Goal: Transaction & Acquisition: Purchase product/service

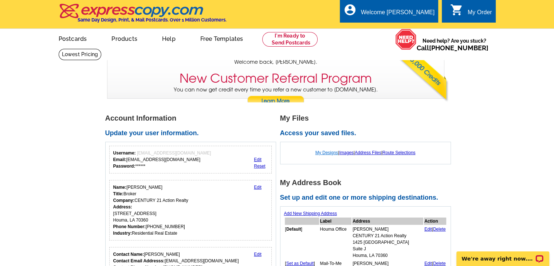
click at [330, 151] on link "My Designs" at bounding box center [327, 152] width 23 height 5
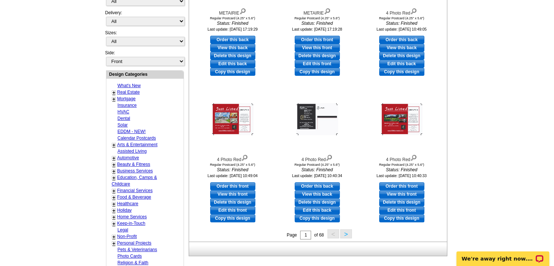
scroll to position [205, 0]
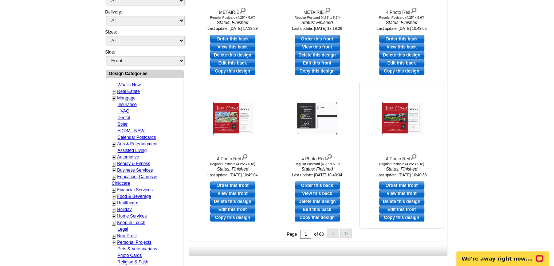
click at [404, 193] on link "View this front" at bounding box center [401, 194] width 45 height 8
click at [240, 192] on link "View this front" at bounding box center [232, 194] width 45 height 8
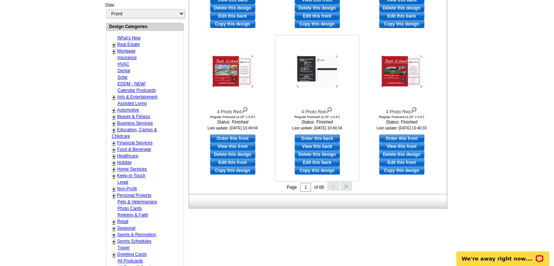
scroll to position [254, 0]
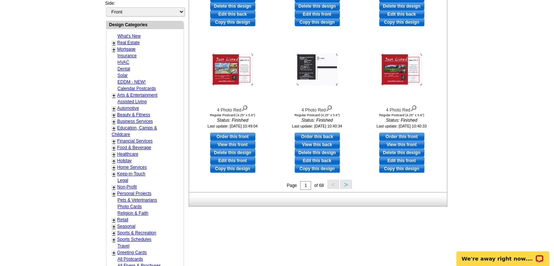
click at [347, 186] on button ">" at bounding box center [346, 184] width 12 height 9
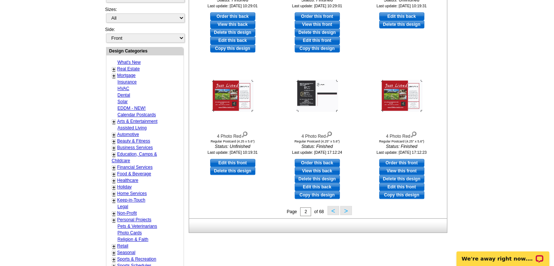
scroll to position [234, 0]
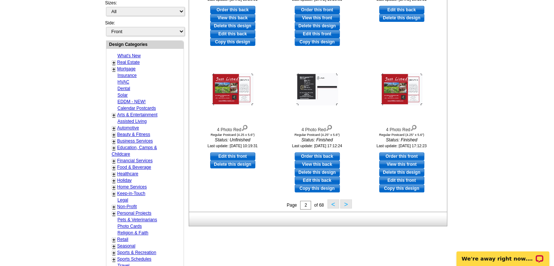
click at [345, 205] on button ">" at bounding box center [346, 203] width 12 height 9
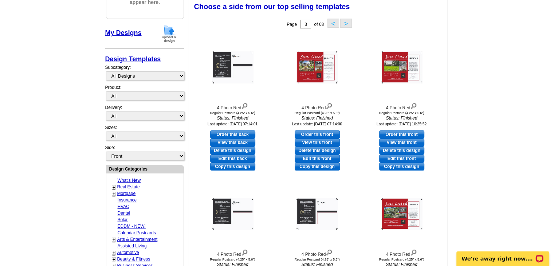
scroll to position [108, 0]
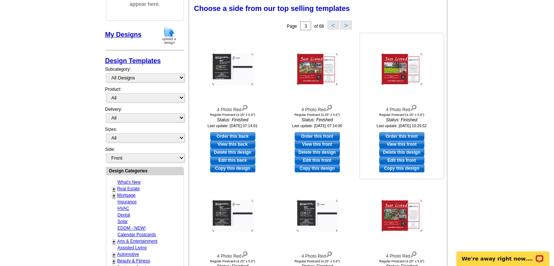
click at [397, 69] on img at bounding box center [402, 69] width 42 height 32
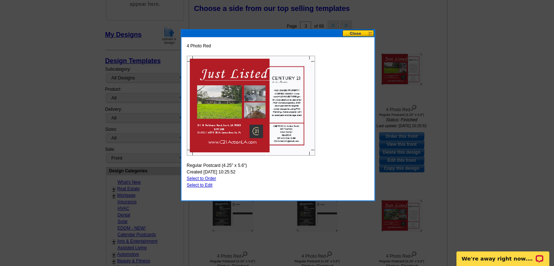
click at [459, 71] on div at bounding box center [277, 79] width 554 height 374
click at [357, 32] on button at bounding box center [359, 33] width 32 height 7
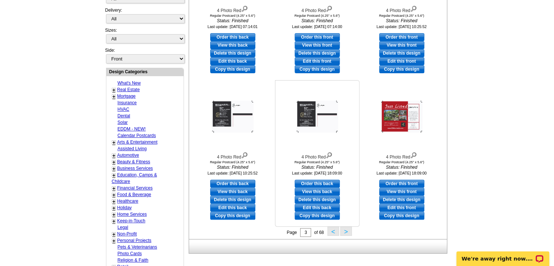
scroll to position [210, 0]
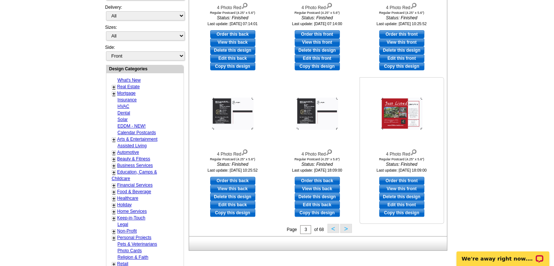
click at [401, 188] on link "View this front" at bounding box center [401, 189] width 45 height 8
click at [348, 226] on button ">" at bounding box center [346, 228] width 12 height 9
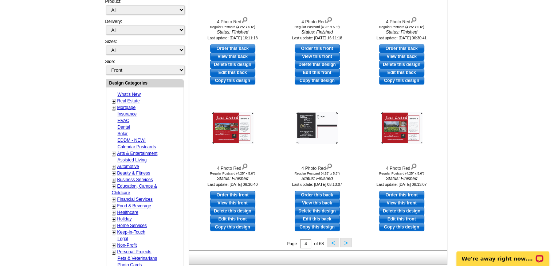
scroll to position [197, 0]
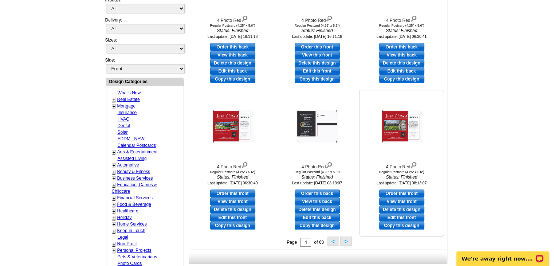
click at [398, 203] on link "View this front" at bounding box center [401, 202] width 45 height 8
click at [229, 202] on link "View this front" at bounding box center [232, 202] width 45 height 8
click at [345, 242] on button ">" at bounding box center [346, 241] width 12 height 9
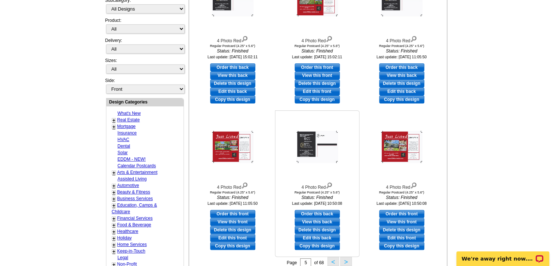
scroll to position [177, 0]
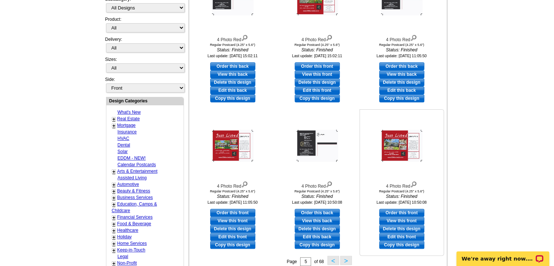
click at [392, 220] on link "View this front" at bounding box center [401, 221] width 45 height 8
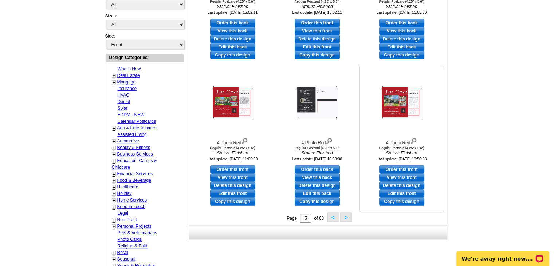
scroll to position [221, 0]
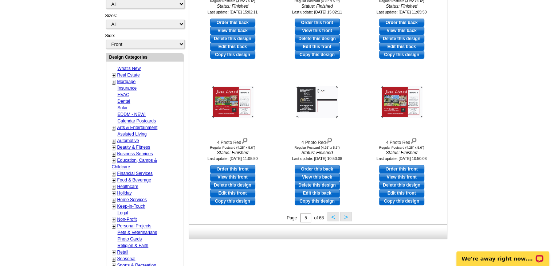
click at [345, 219] on button ">" at bounding box center [346, 216] width 12 height 9
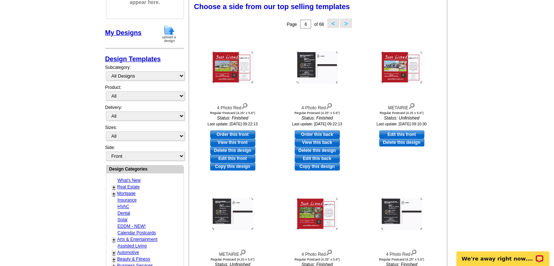
scroll to position [108, 0]
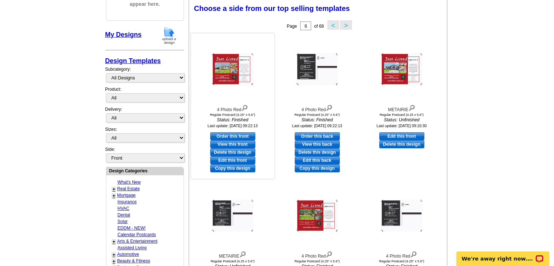
click at [238, 144] on link "View this front" at bounding box center [232, 144] width 45 height 8
click at [242, 159] on link "Edit this front" at bounding box center [232, 160] width 45 height 8
select select "1"
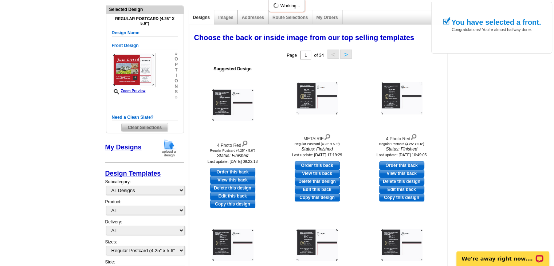
scroll to position [81, 0]
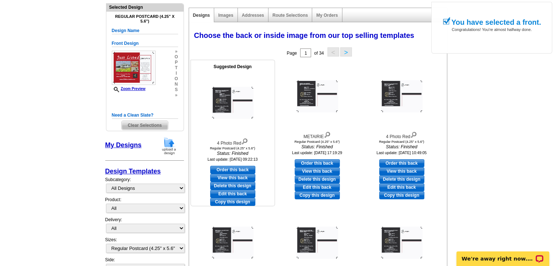
click at [242, 193] on link "Edit this back" at bounding box center [232, 194] width 45 height 8
select select "front"
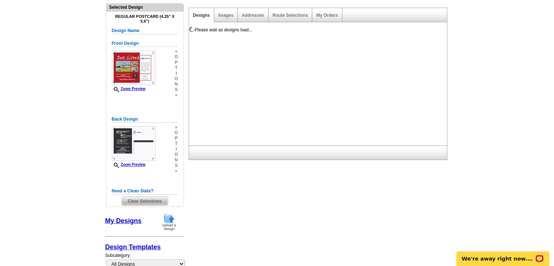
scroll to position [0, 0]
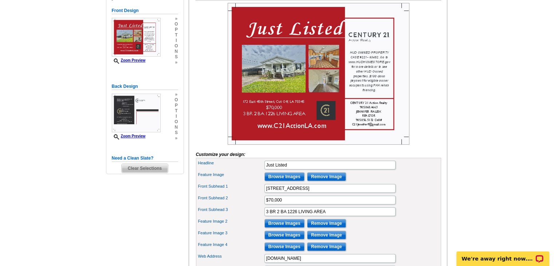
scroll to position [122, 0]
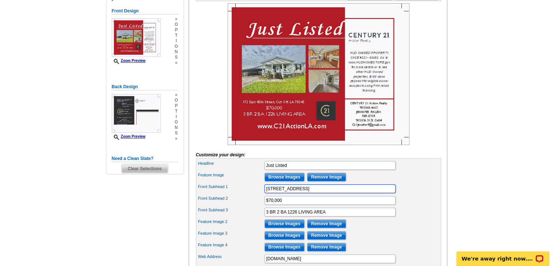
drag, startPoint x: 354, startPoint y: 199, endPoint x: 206, endPoint y: 198, distance: 148.3
click at [206, 195] on div "Front Subhead 1 172 East 45th Street, Cut Off, LA 70345" at bounding box center [319, 189] width 242 height 12
paste input "text"
paste input "[STREET_ADDRESS][PERSON_NAME]"
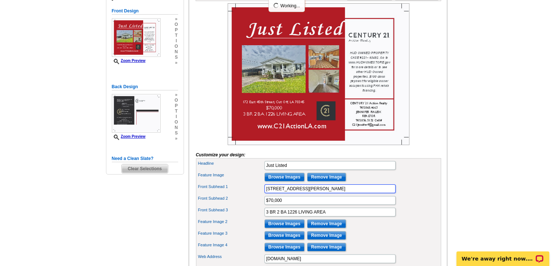
type input "[STREET_ADDRESS][PERSON_NAME]"
click at [293, 205] on input "$70,000" at bounding box center [330, 200] width 131 height 9
type input "$125,000"
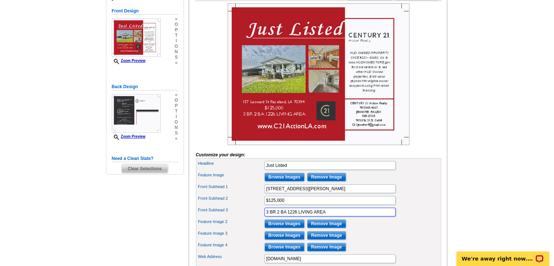
click at [297, 216] on input "3 BR 2 BA 1226 LIVING AREA" at bounding box center [330, 212] width 131 height 9
click at [288, 216] on input "3 BR 2 BA 2454 LIVING AREA" at bounding box center [330, 212] width 131 height 9
type input "3 BR 2 BA 2454 LIVING AREA"
click at [284, 181] on input "Browse Images" at bounding box center [285, 177] width 40 height 9
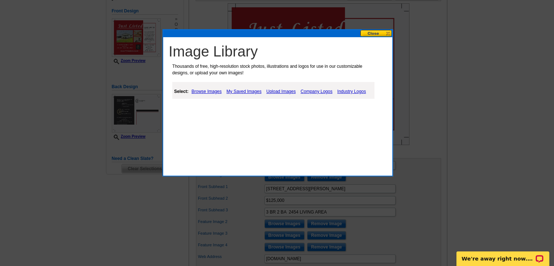
click at [277, 91] on link "Upload Images" at bounding box center [281, 91] width 33 height 9
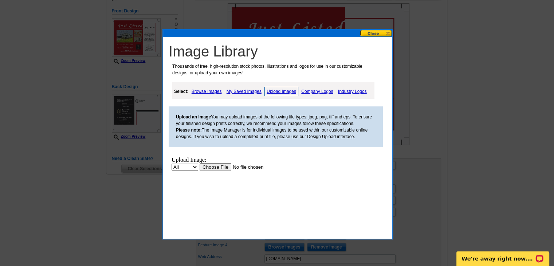
click at [220, 166] on input "file" at bounding box center [246, 167] width 92 height 8
click at [216, 168] on input "file" at bounding box center [246, 167] width 92 height 8
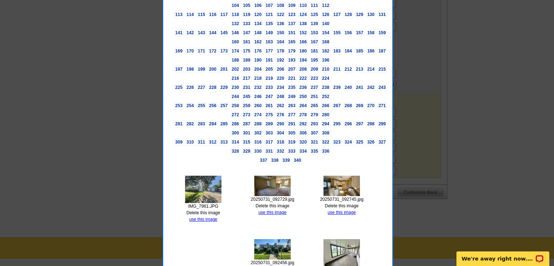
scroll to position [315, 0]
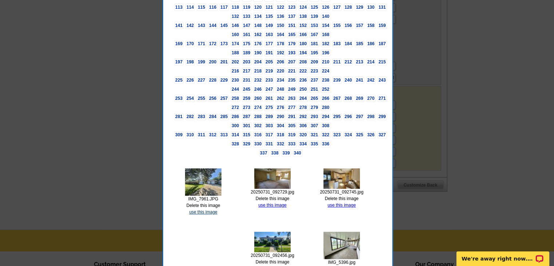
click at [207, 210] on link "use this image" at bounding box center [203, 212] width 28 height 5
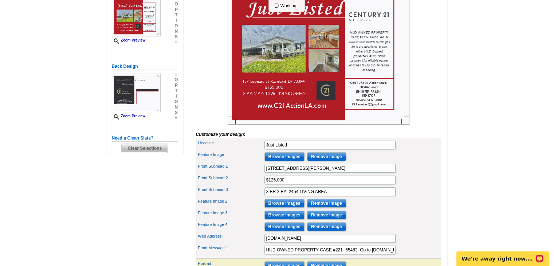
scroll to position [173, 0]
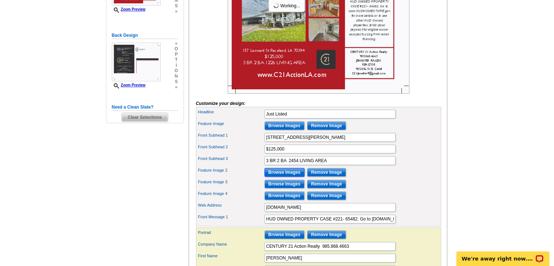
click at [282, 177] on input "Browse Images" at bounding box center [285, 172] width 40 height 9
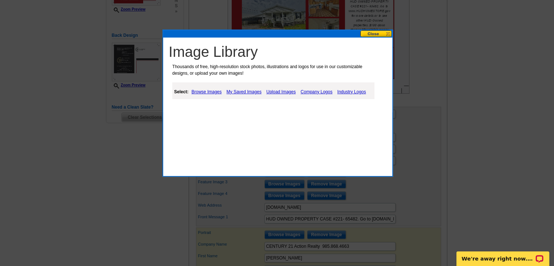
click at [277, 92] on link "Upload Images" at bounding box center [281, 91] width 33 height 9
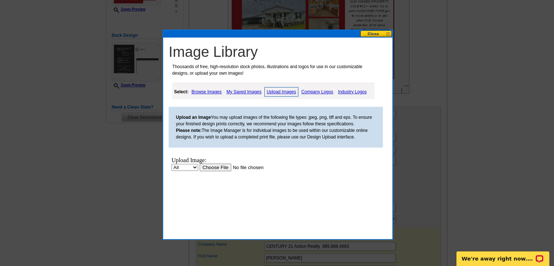
scroll to position [0, 0]
click at [211, 165] on input "file" at bounding box center [246, 167] width 92 height 8
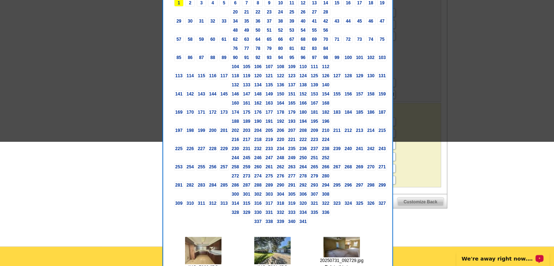
scroll to position [319, 0]
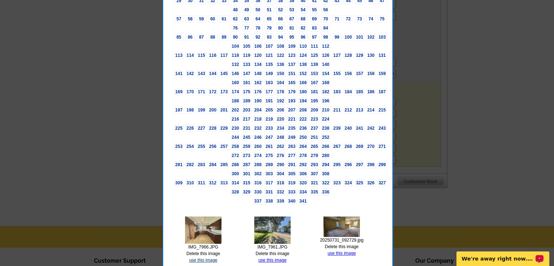
click at [207, 258] on link "use this image" at bounding box center [203, 260] width 28 height 5
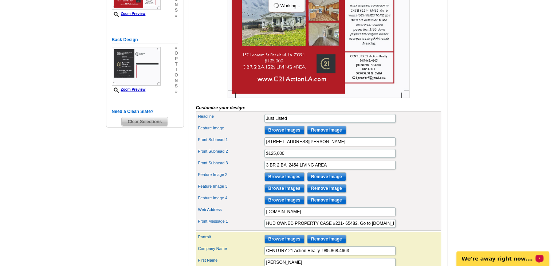
scroll to position [170, 0]
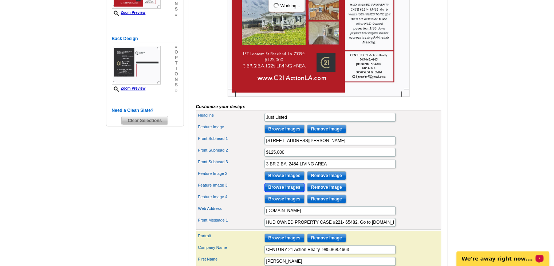
click at [287, 192] on input "Browse Images" at bounding box center [285, 187] width 40 height 9
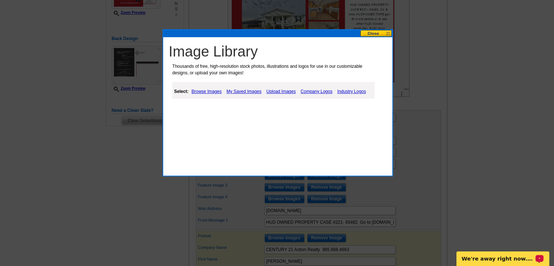
click at [277, 90] on link "Upload Images" at bounding box center [281, 91] width 33 height 9
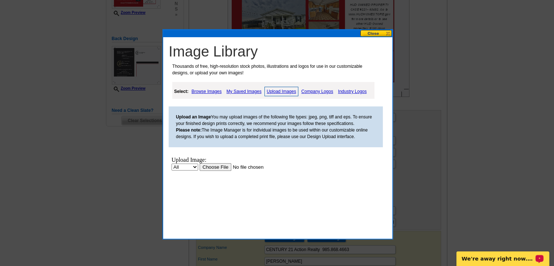
scroll to position [0, 0]
click at [221, 168] on input "file" at bounding box center [246, 167] width 92 height 8
click at [223, 167] on input "file" at bounding box center [246, 167] width 92 height 8
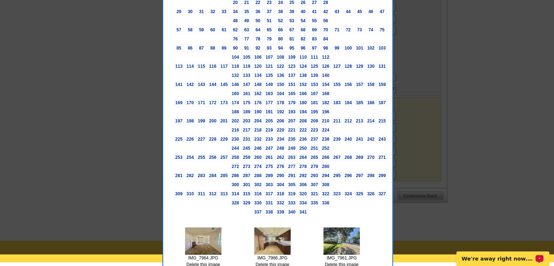
scroll to position [374, 0]
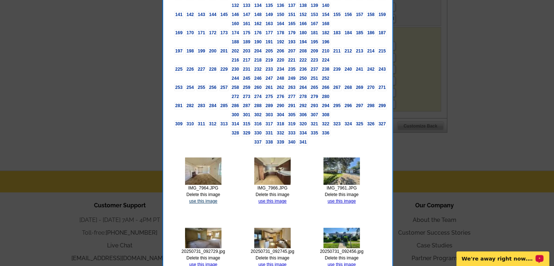
click at [203, 199] on link "use this image" at bounding box center [203, 201] width 28 height 5
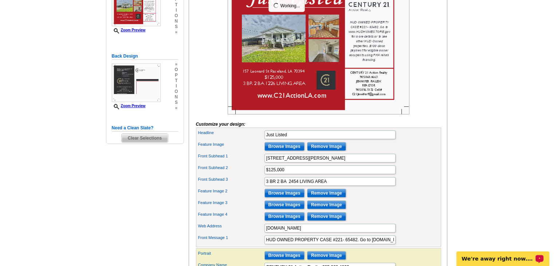
scroll to position [153, 0]
click at [280, 151] on input "Browse Images" at bounding box center [285, 146] width 40 height 9
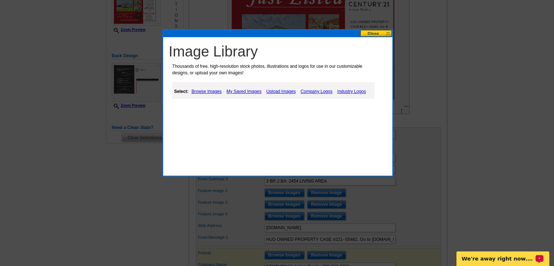
click at [250, 92] on link "My Saved Images" at bounding box center [244, 91] width 39 height 9
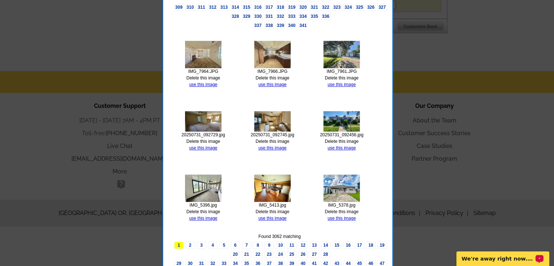
scroll to position [475, 0]
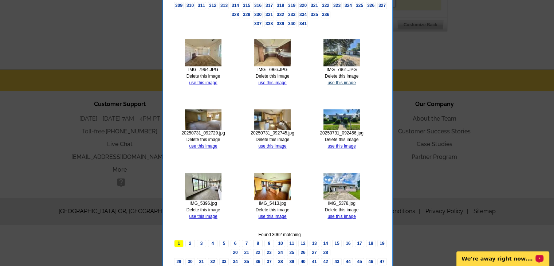
click at [342, 80] on link "use this image" at bounding box center [342, 82] width 28 height 5
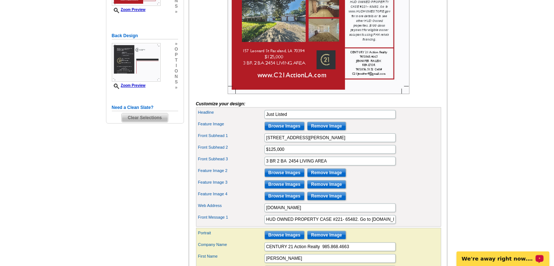
scroll to position [174, 0]
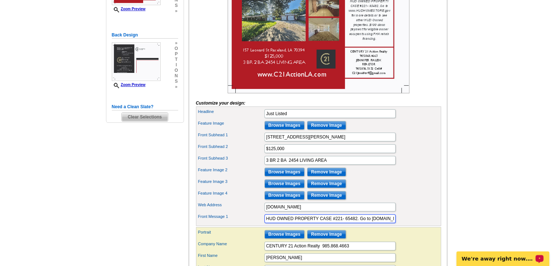
click at [356, 223] on input "HUD OWNED PROPERTY CASE #221- 65482. Go to www.HUDHOMESTORE.gov for more detail…" at bounding box center [330, 218] width 131 height 9
paste input "221-564311"
click at [344, 223] on input "HUD OWNED PROPERTY CASE #221-221-564311. Go to www.HUDHOMESTORE.gov for more de…" at bounding box center [330, 218] width 131 height 9
click at [376, 240] on div "Portrait Browse Images Remove Image" at bounding box center [319, 234] width 242 height 12
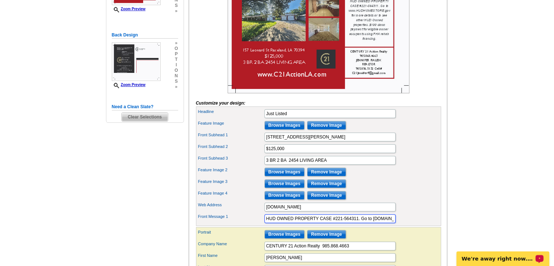
click at [373, 223] on input "HUD OWNED PROPERTY CASE #221-564311. Go to www.HUDHOMESTORE.gov for more detail…" at bounding box center [330, 218] width 131 height 9
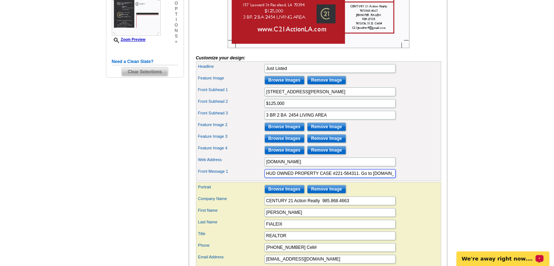
scroll to position [222, 0]
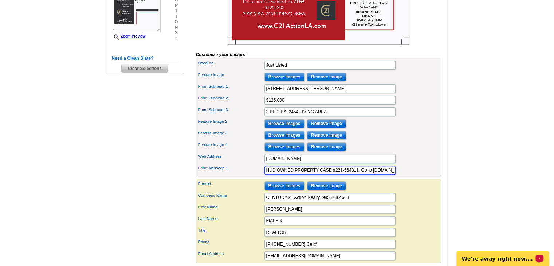
click at [379, 175] on input "HUD OWNED PROPERTY CASE #221-564311. Go to www.HUDHOMESTORE.gov for more detail…" at bounding box center [330, 170] width 131 height 9
click at [292, 175] on input "HUD OWNED PROPERTY CASE #221-564311. Go to www.HUDHOMESTORE.gov for more detail…" at bounding box center [330, 170] width 131 height 9
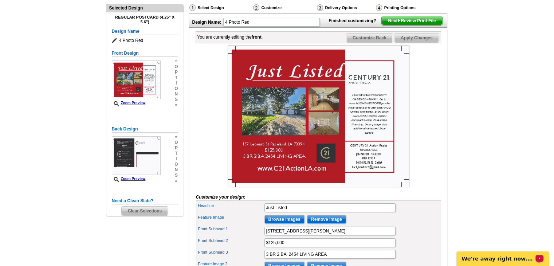
scroll to position [79, 0]
type input "HUD OWNED PROPERTY CASE #221-564311. Go to www.HUDHOMESTORE.gov for more detail…"
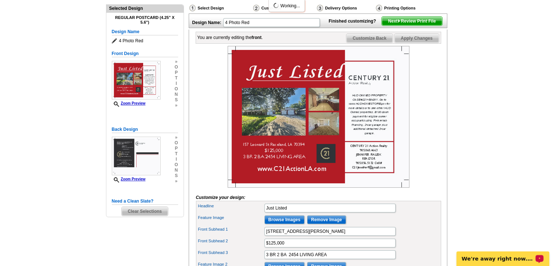
scroll to position [0, 0]
click at [422, 43] on span "Apply Changes" at bounding box center [417, 38] width 44 height 9
click at [420, 43] on span "Apply Changes" at bounding box center [417, 38] width 44 height 9
click at [414, 43] on span "Apply Changes" at bounding box center [417, 38] width 44 height 9
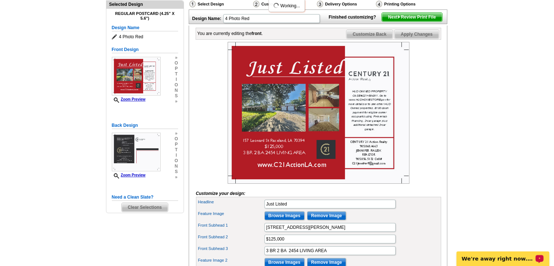
scroll to position [84, 0]
click at [371, 38] on span "Customize Back" at bounding box center [370, 34] width 46 height 9
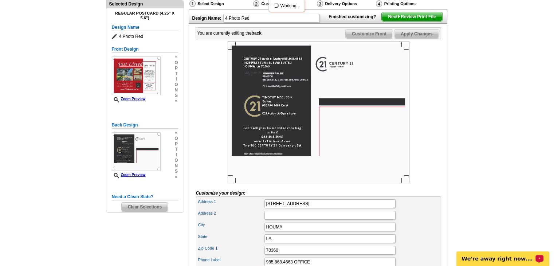
click at [413, 38] on span "Apply Changes" at bounding box center [417, 34] width 44 height 9
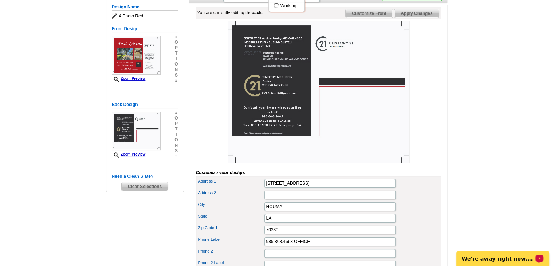
scroll to position [0, 0]
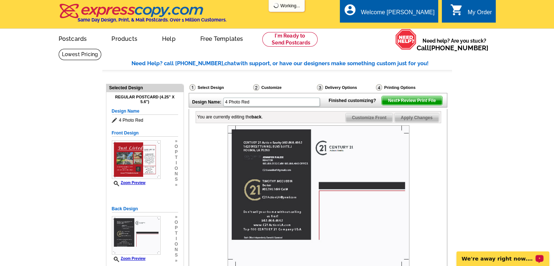
click at [411, 105] on span "Next Review Print File" at bounding box center [412, 100] width 60 height 9
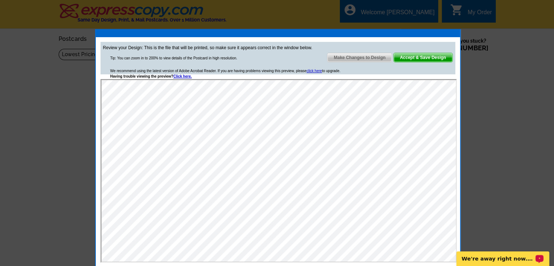
click at [418, 58] on span "Accept & Save Design" at bounding box center [423, 57] width 59 height 9
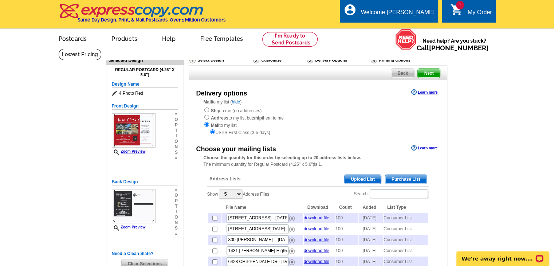
click at [407, 180] on span "Purchase List" at bounding box center [406, 179] width 41 height 9
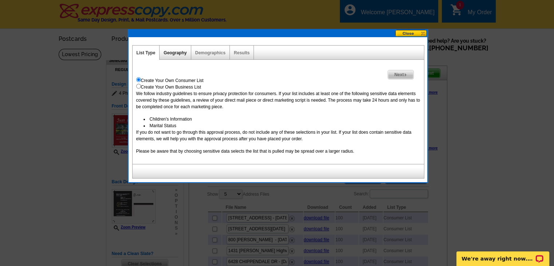
click at [177, 54] on link "Geography" at bounding box center [175, 52] width 23 height 5
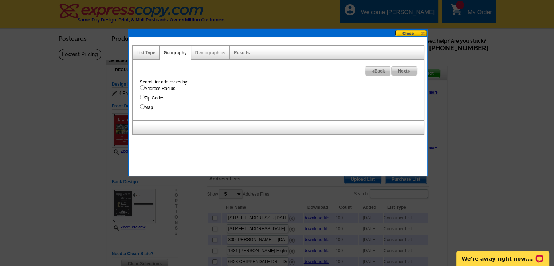
click at [141, 87] on input "Address Radius" at bounding box center [142, 87] width 5 height 5
radio input "true"
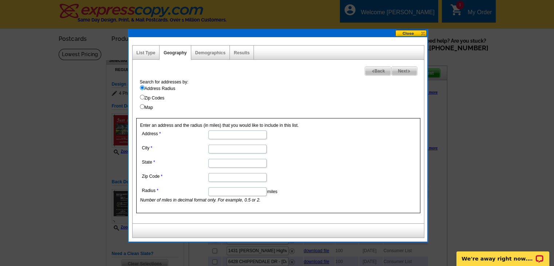
click at [219, 137] on input "Address" at bounding box center [237, 134] width 58 height 9
paste input "157 Leonard St Raceland, LA 70394"
type input "157 Leonard St Raceland, LA 70394"
click at [241, 149] on input "City" at bounding box center [237, 149] width 58 height 9
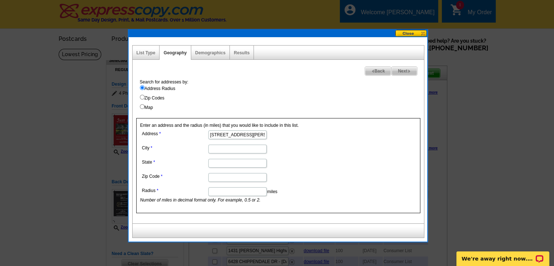
scroll to position [0, 0]
type input "Raceland"
type input "LA"
type input "70394"
click at [241, 133] on input "157 Leonard St Raceland, LA 70394" at bounding box center [237, 134] width 58 height 9
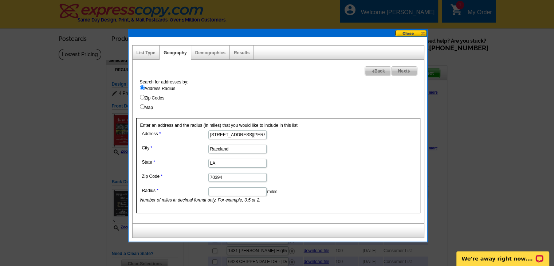
type input "157 Leonard St"
click at [242, 190] on input "Radius" at bounding box center [237, 191] width 58 height 9
type input "0.23"
click at [242, 54] on link "Results" at bounding box center [242, 52] width 16 height 5
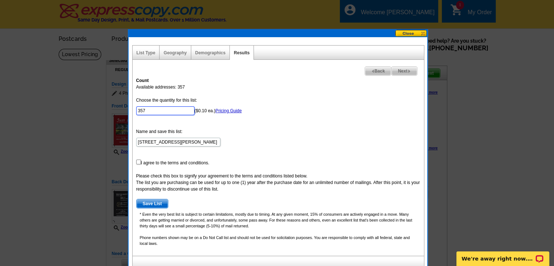
drag, startPoint x: 174, startPoint y: 111, endPoint x: 93, endPoint y: 107, distance: 80.7
type input "100"
click at [137, 162] on input "checkbox" at bounding box center [138, 162] width 5 height 5
checkbox input "true"
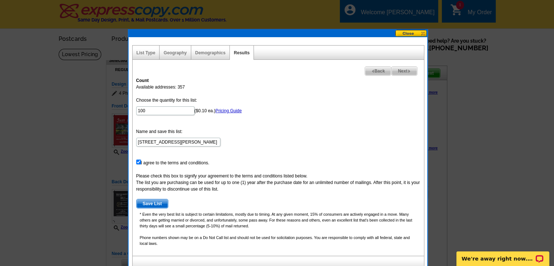
click at [406, 70] on span "Next" at bounding box center [404, 71] width 25 height 9
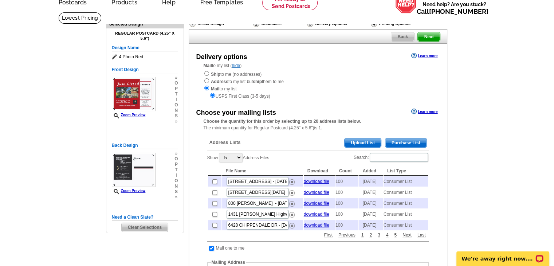
scroll to position [38, 0]
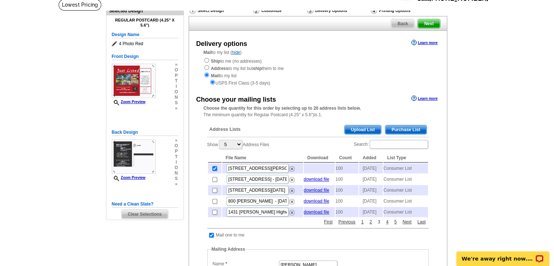
scroll to position [47, 0]
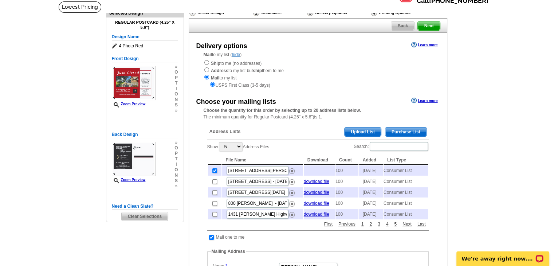
click at [431, 34] on div "Delivery options Learn more Mail to my list ( hide ) Ship to me (no addresses) …" at bounding box center [318, 242] width 259 height 418
click at [430, 28] on span "Next" at bounding box center [429, 26] width 22 height 9
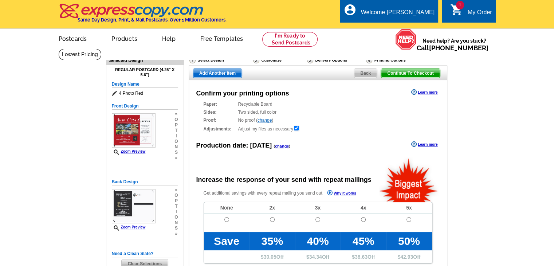
radio input "false"
click at [228, 216] on td at bounding box center [227, 223] width 46 height 19
click at [228, 220] on input "radio" at bounding box center [226, 219] width 5 height 5
radio input "true"
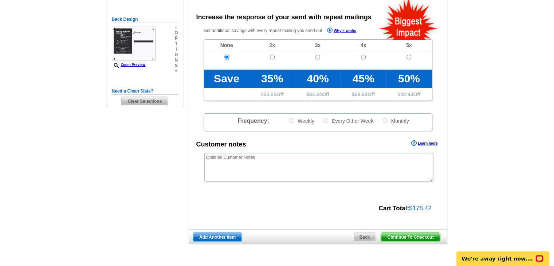
scroll to position [164, 0]
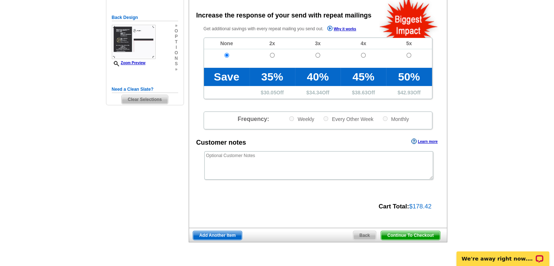
click at [412, 233] on span "Continue To Checkout" at bounding box center [410, 235] width 59 height 9
click at [413, 234] on span "Continue To Checkout" at bounding box center [410, 235] width 59 height 9
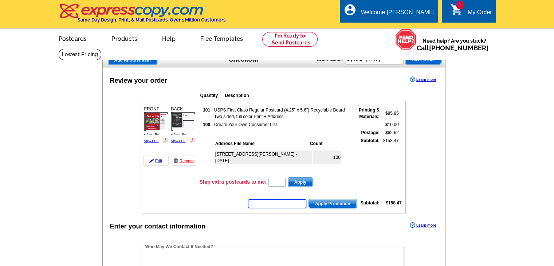
click at [272, 202] on input "text" at bounding box center [277, 203] width 58 height 9
click at [276, 202] on input "text" at bounding box center [277, 203] width 58 height 9
type input "sum15"
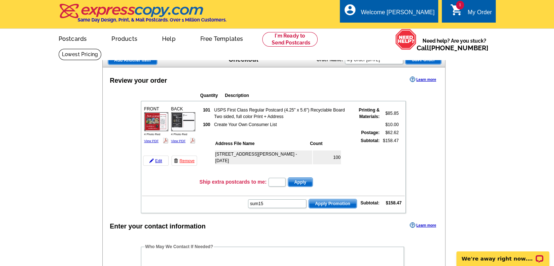
click at [335, 202] on span "Apply Promotion" at bounding box center [333, 203] width 48 height 9
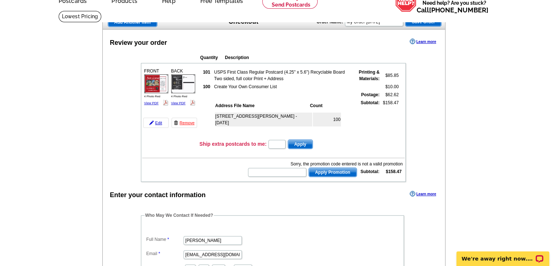
scroll to position [39, 0]
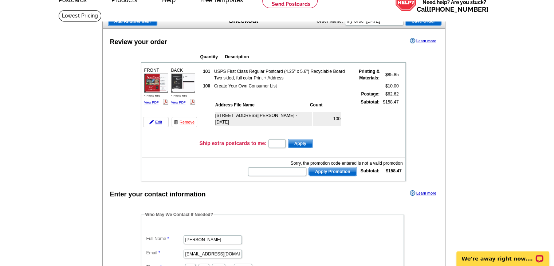
click at [376, 257] on dl "Full Name Tim McCubbin Email C21ActionLA@gmail.com Phone ( 985 ) 790 - 1699 Ext." at bounding box center [273, 248] width 256 height 49
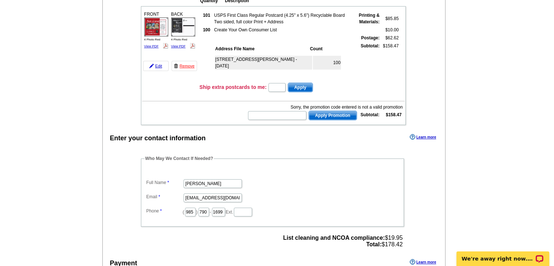
scroll to position [95, 0]
click at [151, 25] on img at bounding box center [156, 26] width 24 height 19
click at [178, 44] on link "View PDF" at bounding box center [178, 46] width 15 height 4
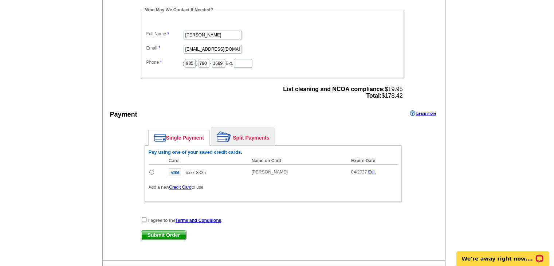
scroll to position [251, 0]
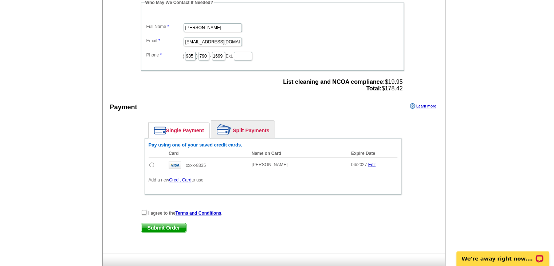
click at [150, 163] on input "radio" at bounding box center [151, 165] width 5 height 5
radio input "true"
click at [144, 210] on input "checkbox" at bounding box center [144, 212] width 5 height 5
checkbox input "true"
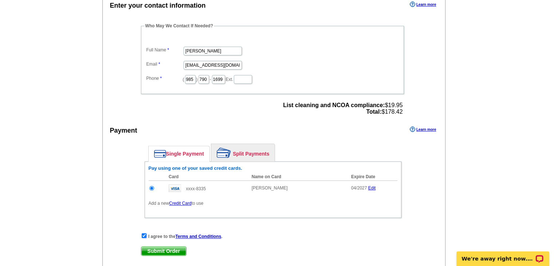
scroll to position [230, 0]
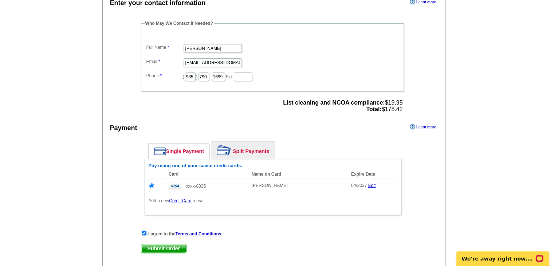
click at [175, 244] on span "Submit Order" at bounding box center [163, 248] width 45 height 9
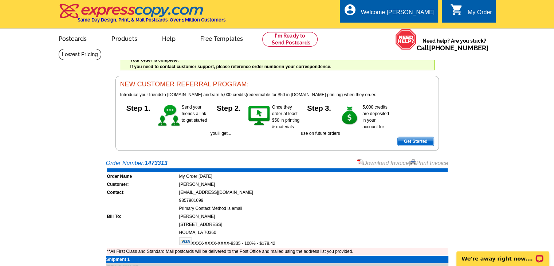
click at [391, 161] on link "Download Invoice" at bounding box center [383, 163] width 52 height 6
